Goal: Transaction & Acquisition: Download file/media

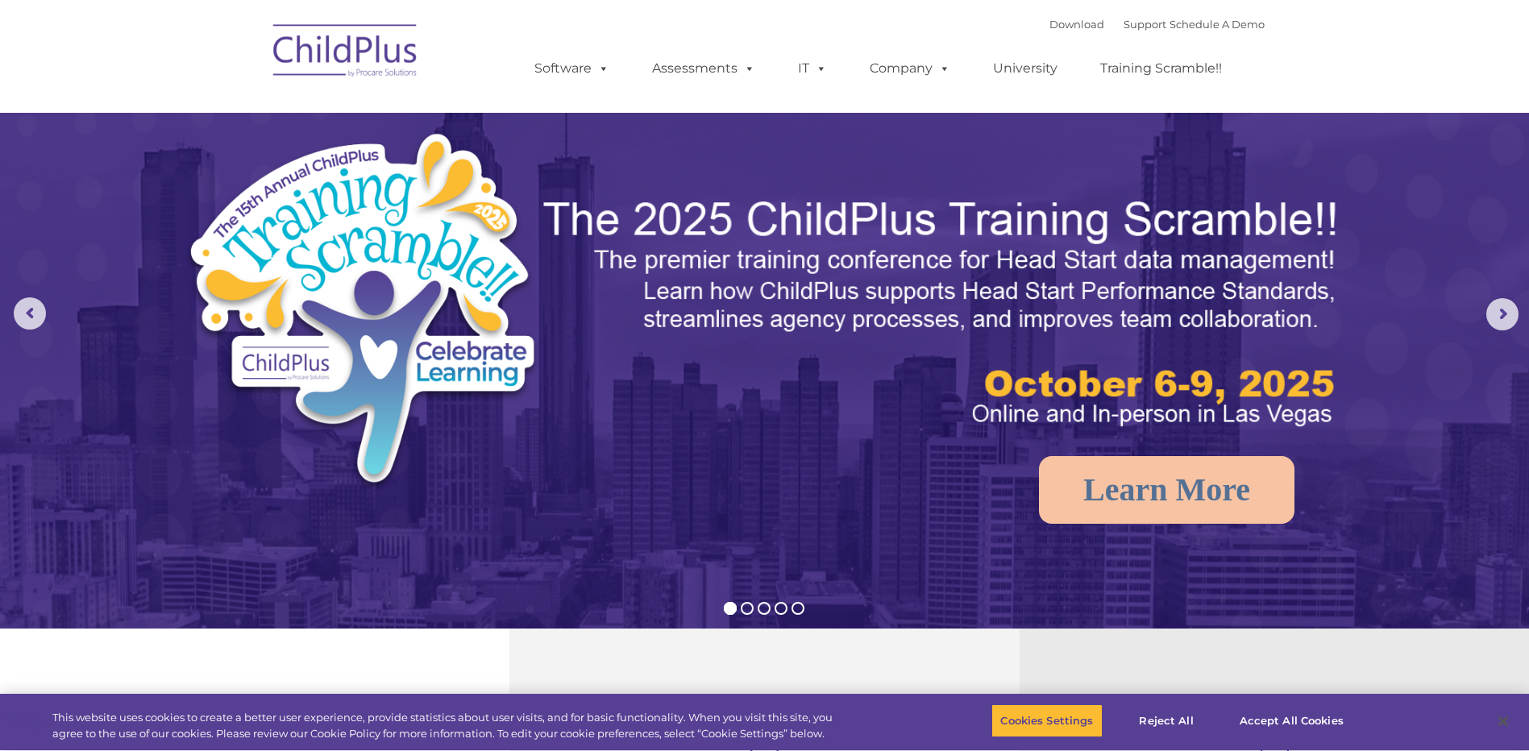
select select "MEDIUM"
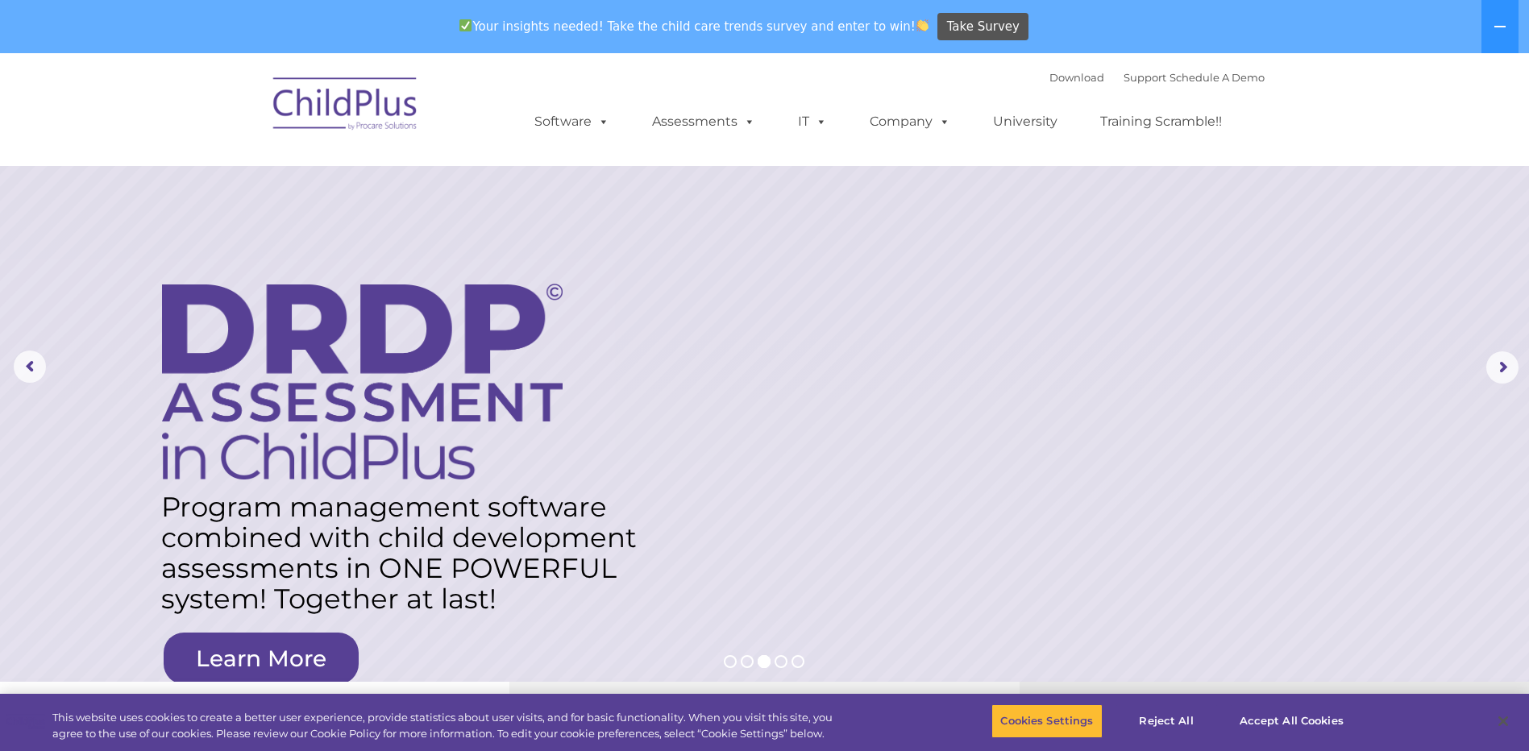
click at [351, 114] on img at bounding box center [345, 106] width 161 height 81
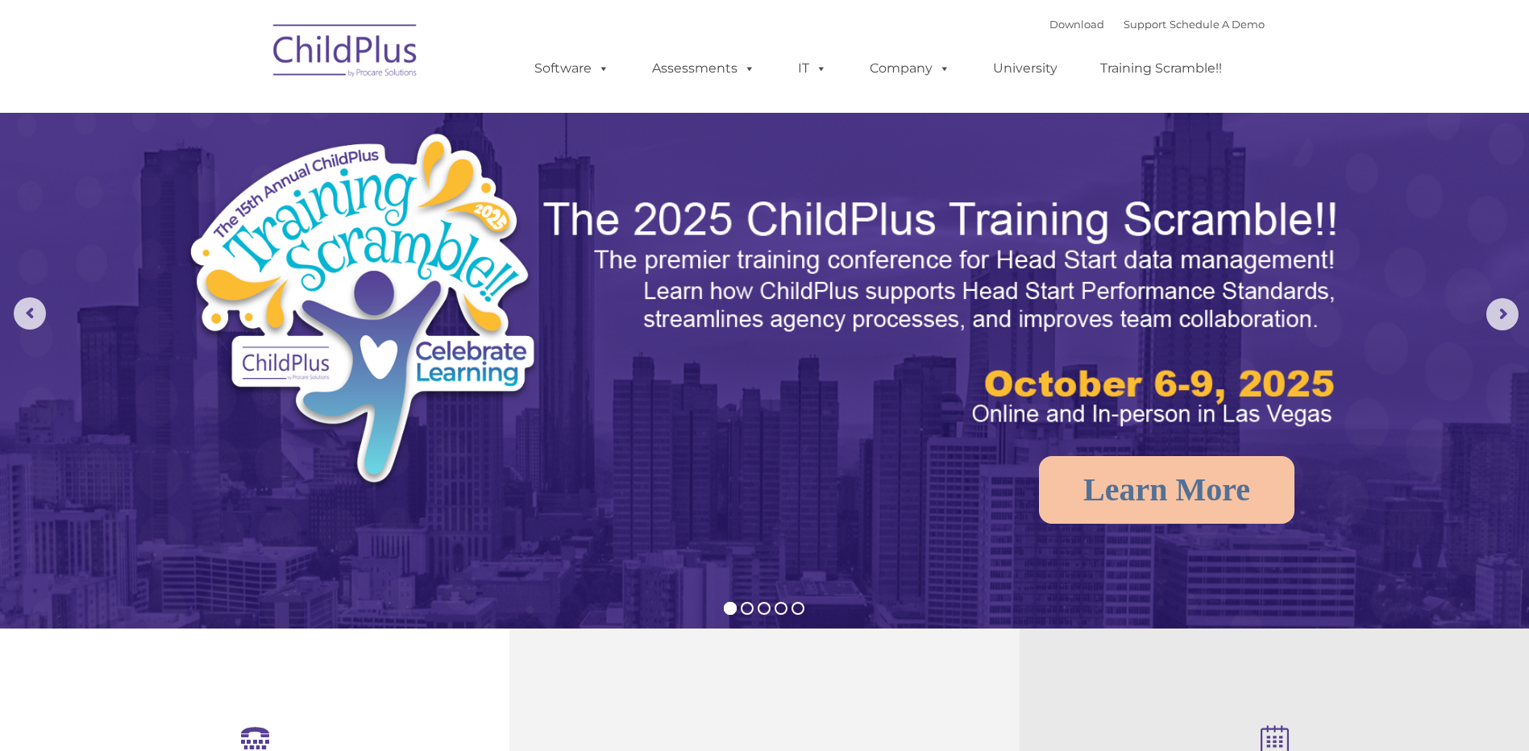
select select "MEDIUM"
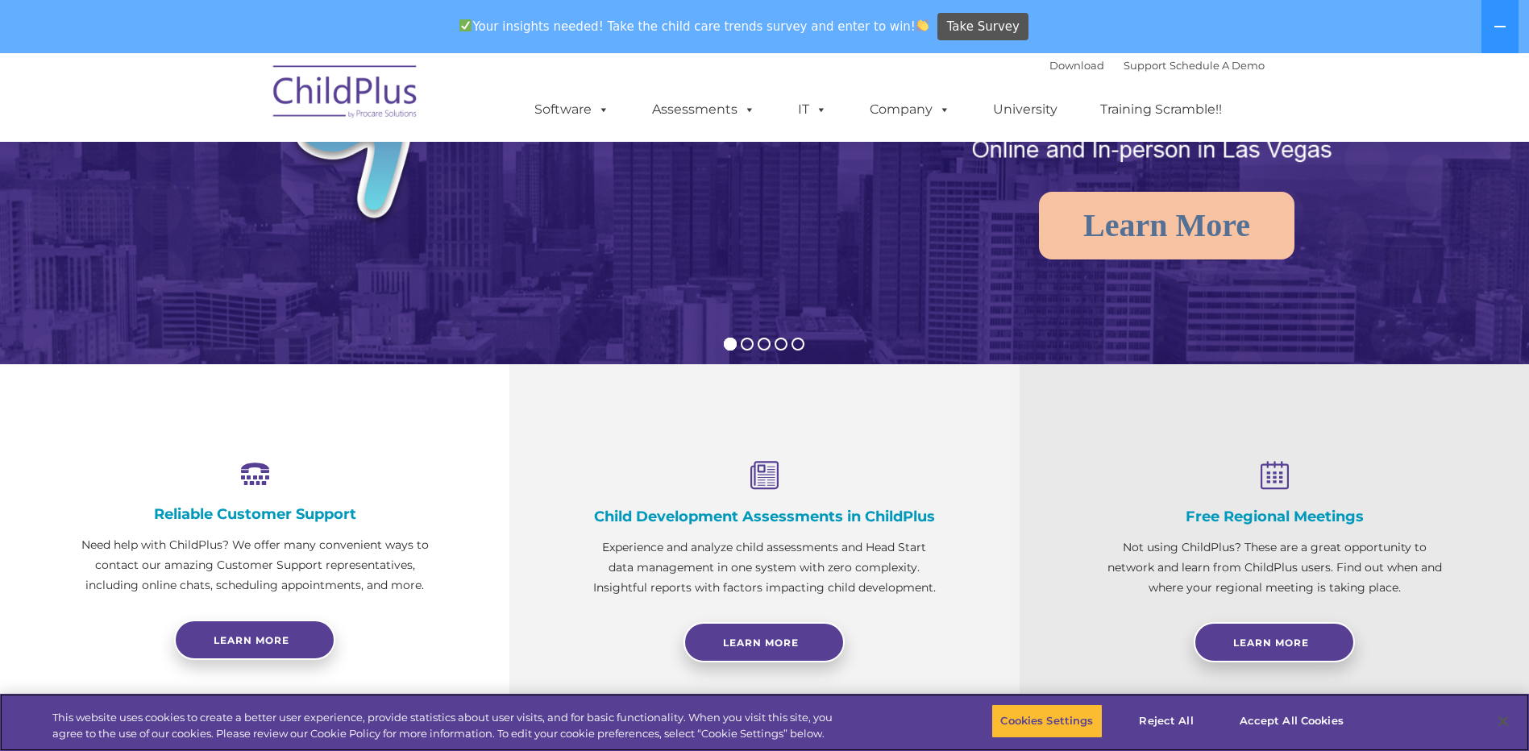
scroll to position [323, 0]
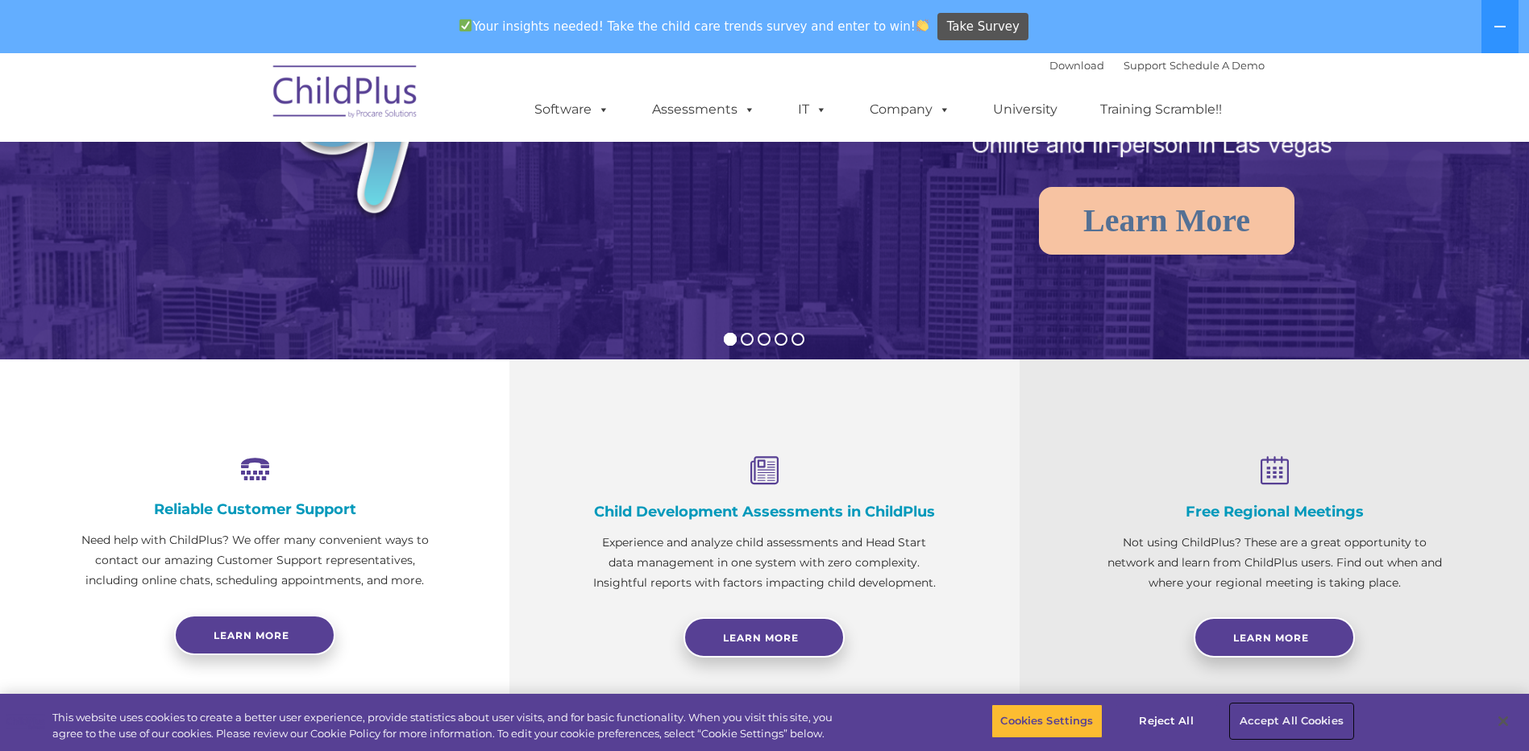
click at [1276, 715] on button "Accept All Cookies" at bounding box center [1292, 722] width 122 height 34
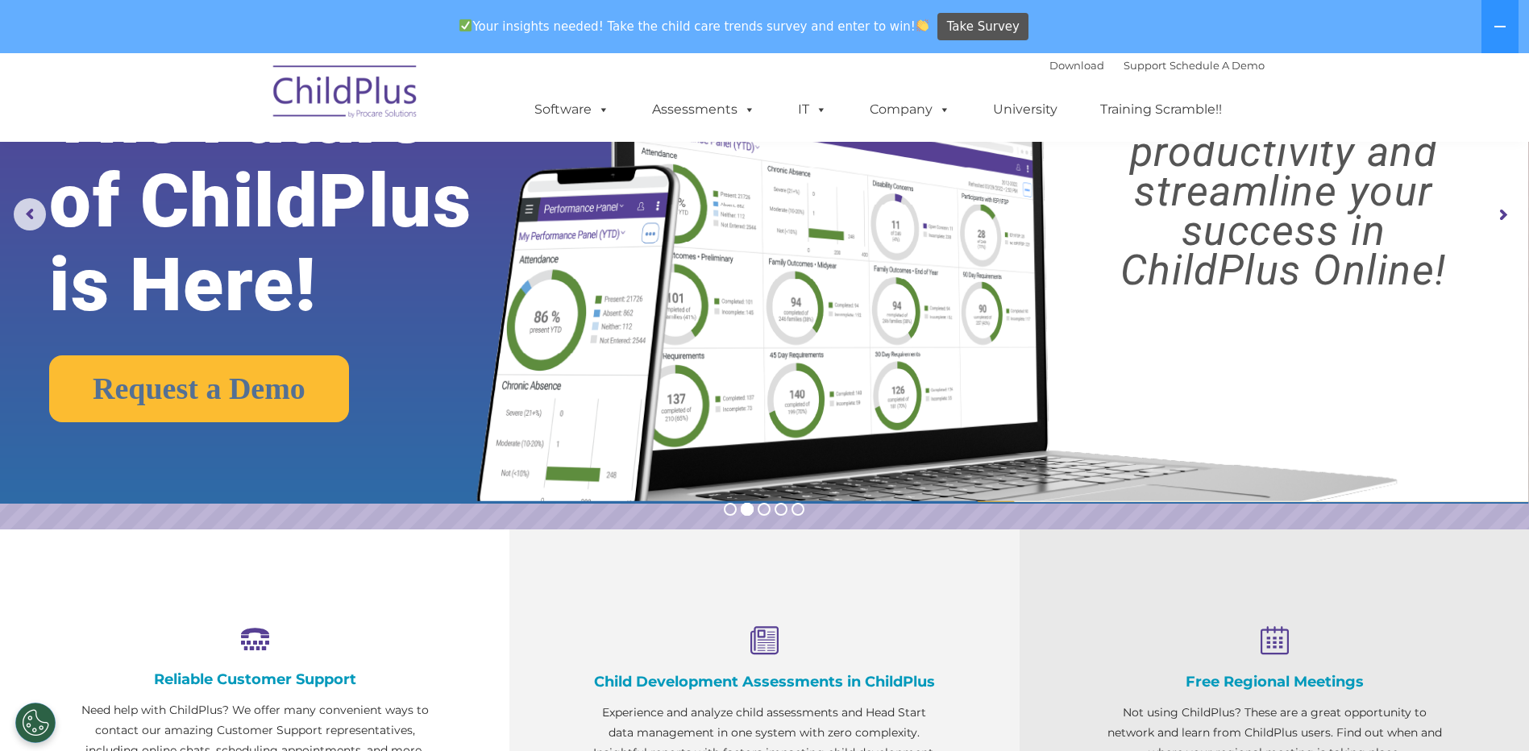
scroll to position [0, 0]
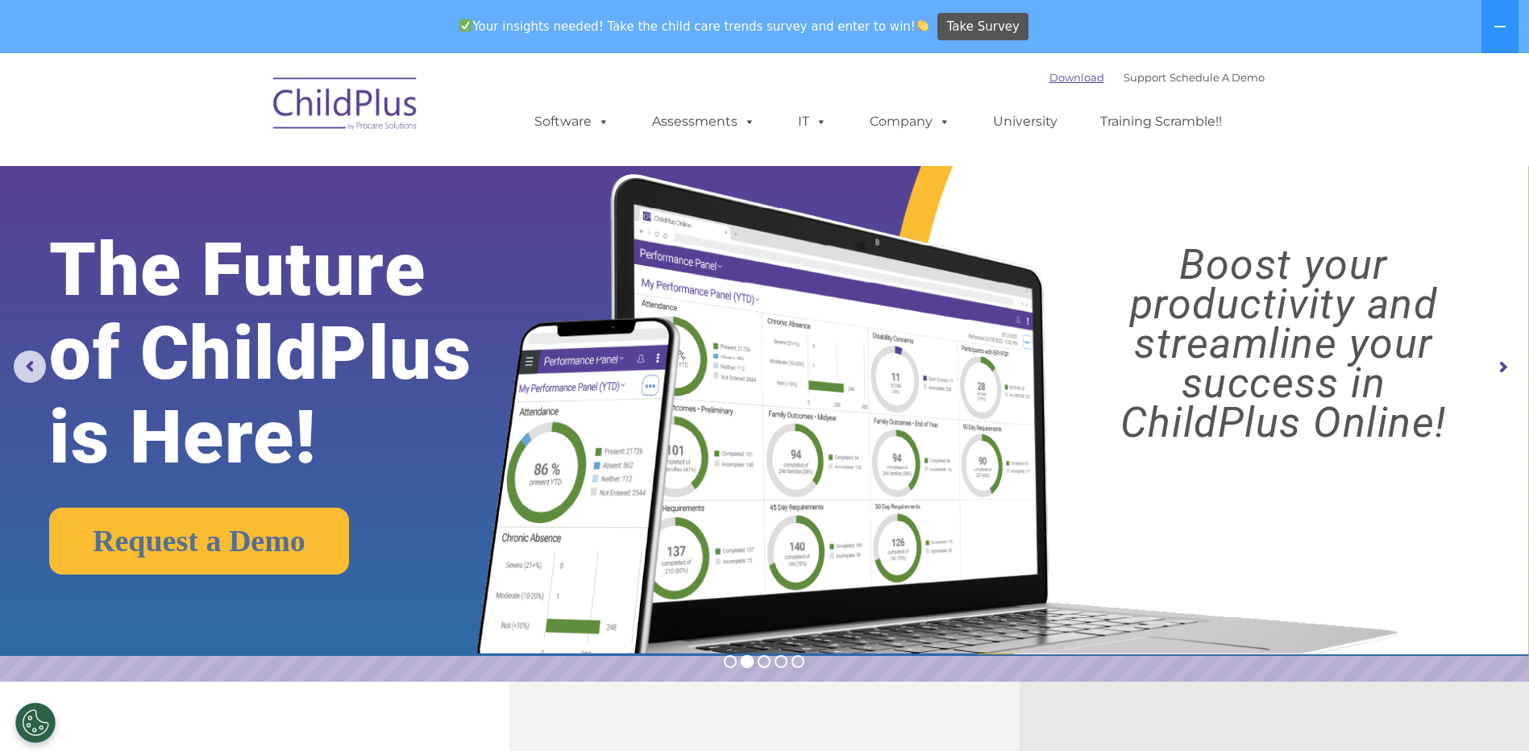
click at [1057, 81] on link "Download" at bounding box center [1077, 77] width 55 height 13
